Goal: Information Seeking & Learning: Learn about a topic

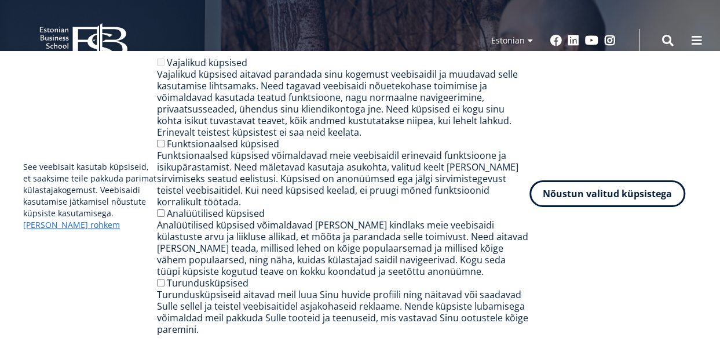
click at [582, 193] on button "Nõustun valitud küpsistega" at bounding box center [608, 193] width 156 height 27
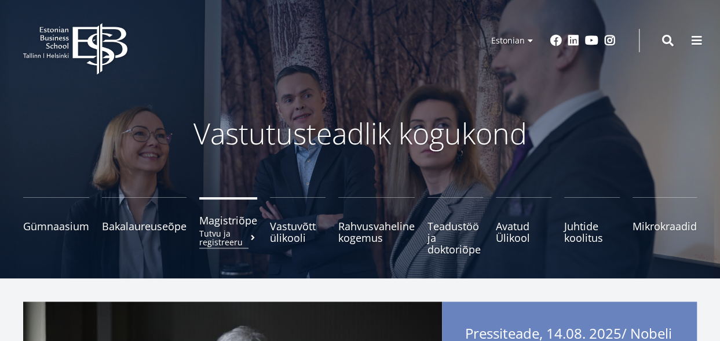
click at [203, 223] on span "Magistriõpe Tutvu ja registreeru" at bounding box center [228, 220] width 58 height 12
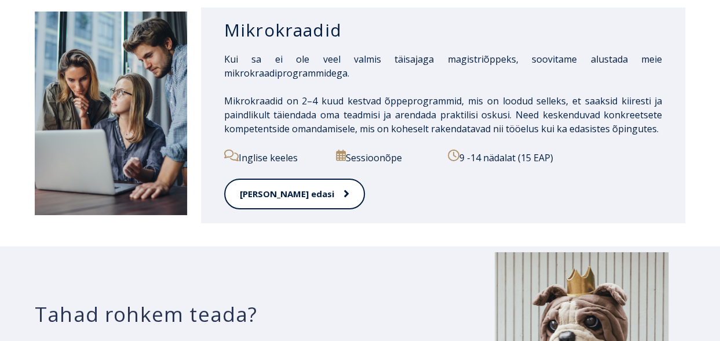
scroll to position [1800, 0]
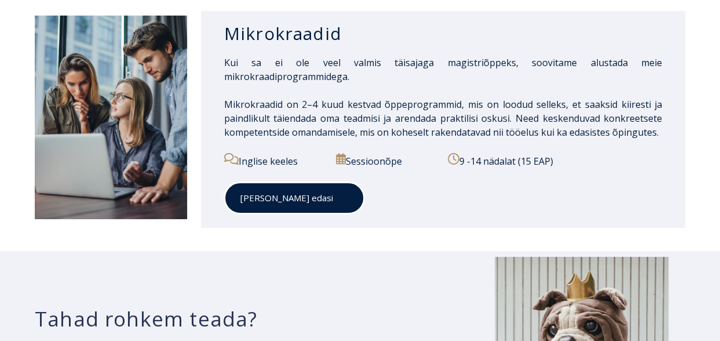
click at [291, 198] on link "[PERSON_NAME] edasi" at bounding box center [294, 198] width 140 height 32
